Goal: Check status: Check status

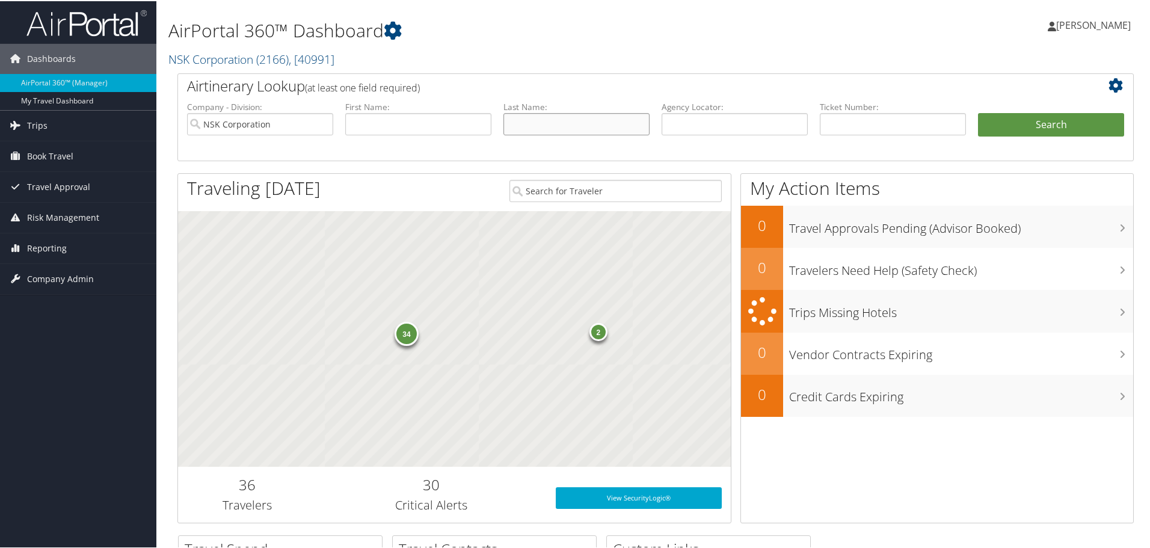
click at [541, 123] on input "text" at bounding box center [576, 123] width 146 height 22
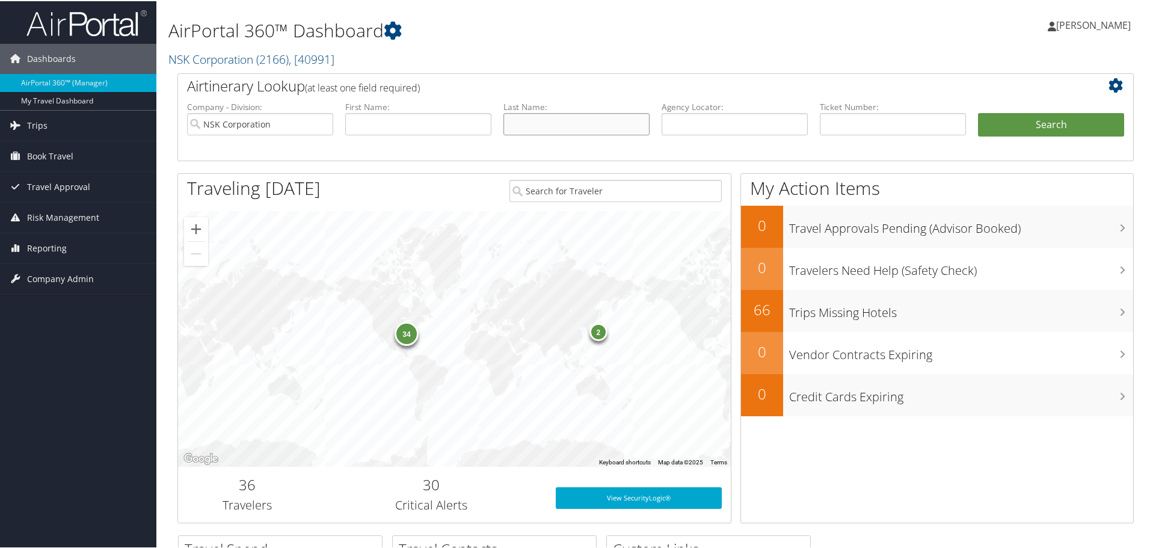
click at [508, 118] on input "text" at bounding box center [576, 123] width 146 height 22
type input "tsuda"
click at [1022, 123] on button "Search" at bounding box center [1051, 124] width 146 height 24
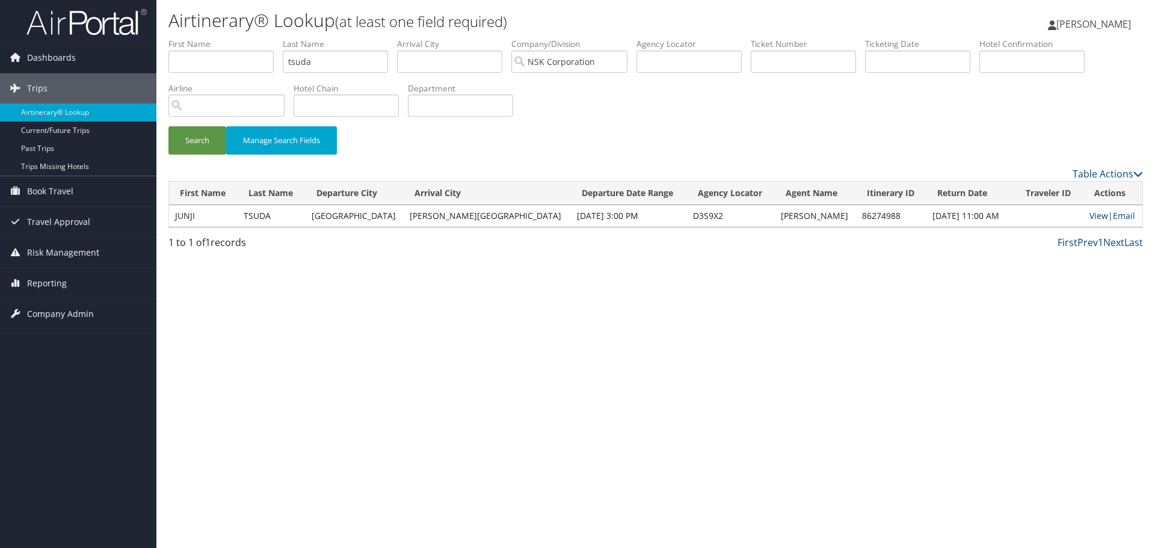
click at [1089, 213] on link "View" at bounding box center [1098, 215] width 19 height 11
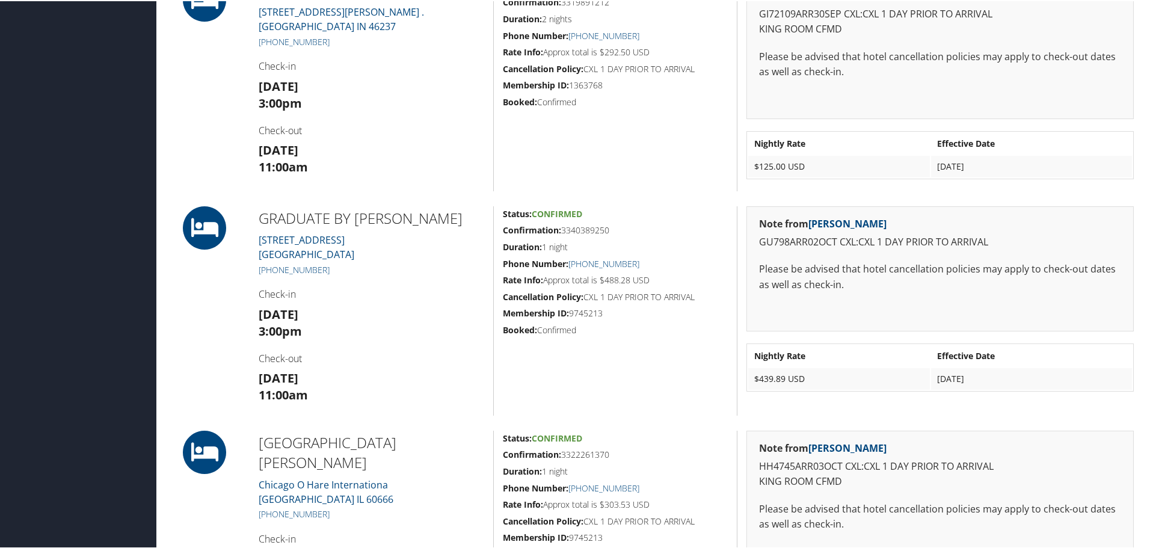
scroll to position [481, 0]
